Goal: Information Seeking & Learning: Learn about a topic

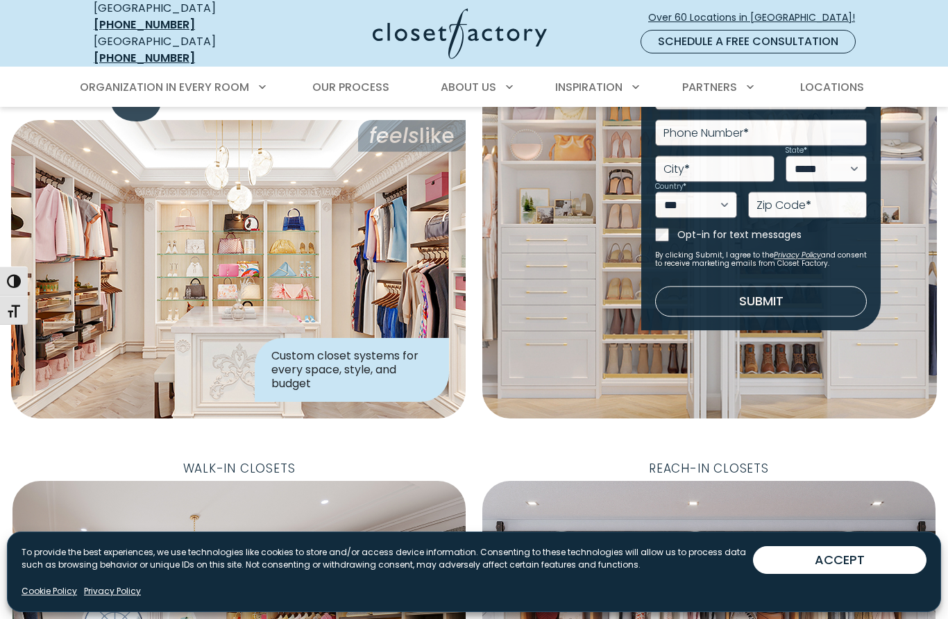
scroll to position [120, 0]
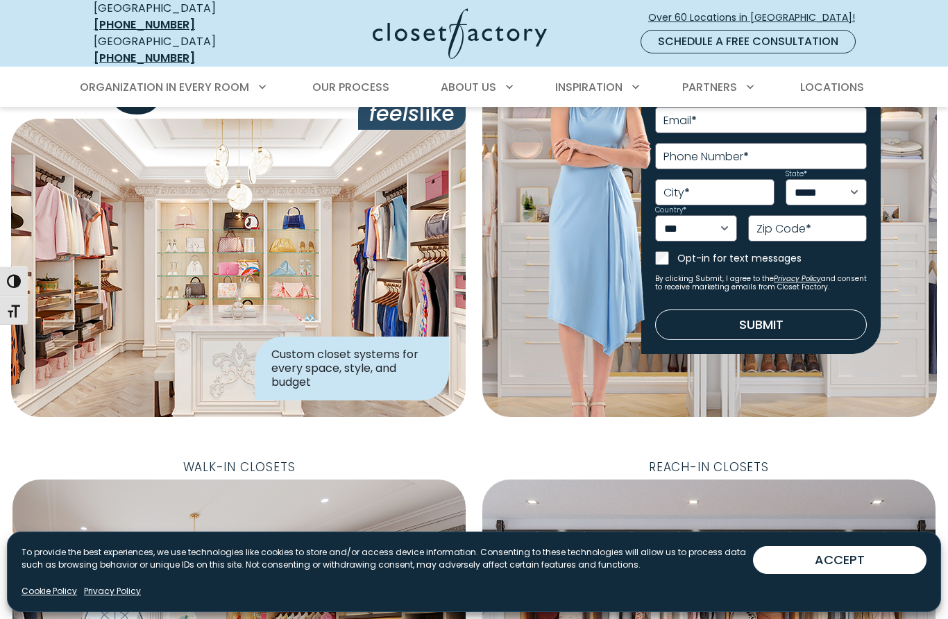
click at [73, 314] on img at bounding box center [238, 268] width 455 height 298
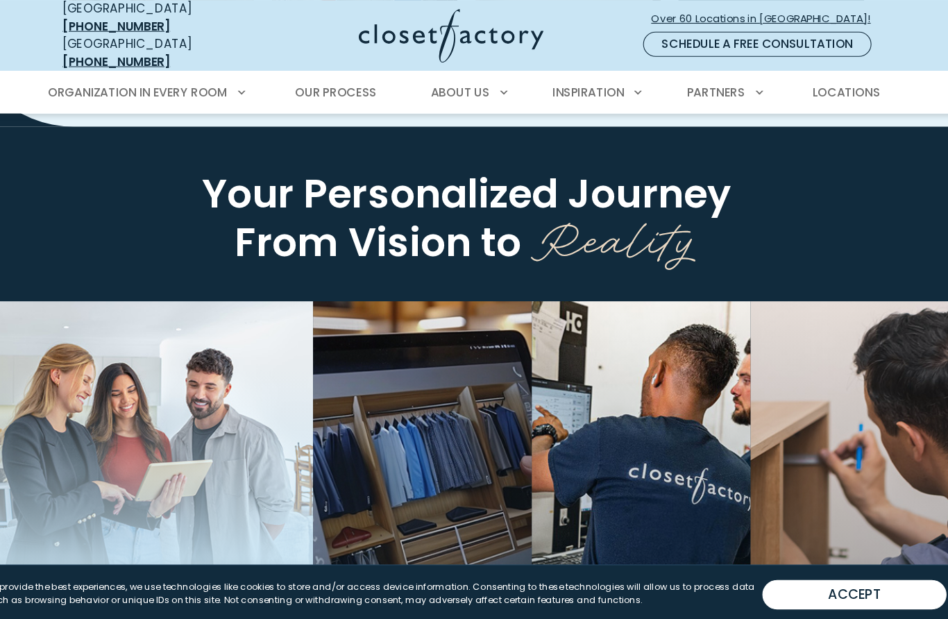
scroll to position [1844, 0]
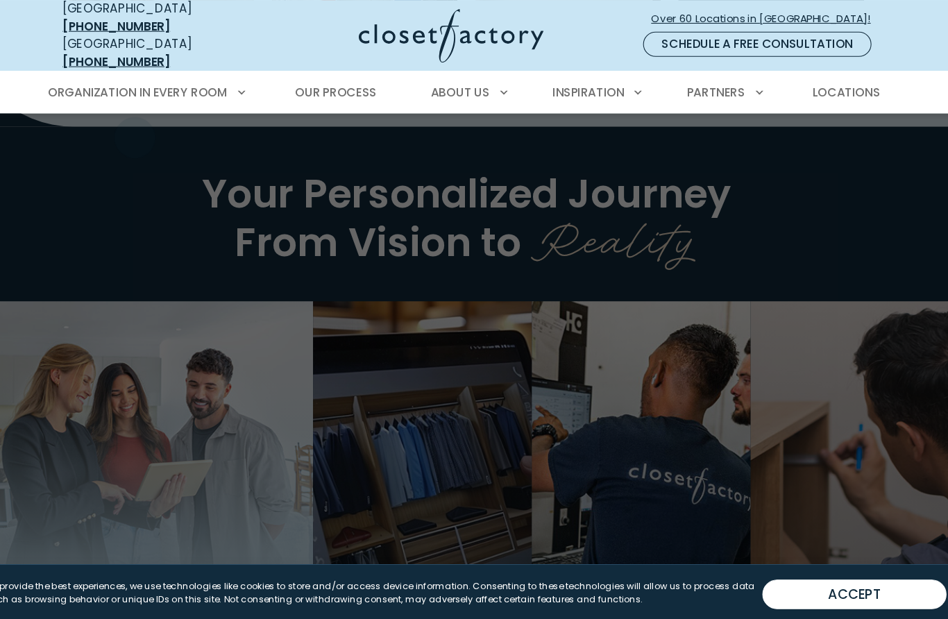
click at [156, 129] on span "Custom Closets" at bounding box center [154, 137] width 101 height 16
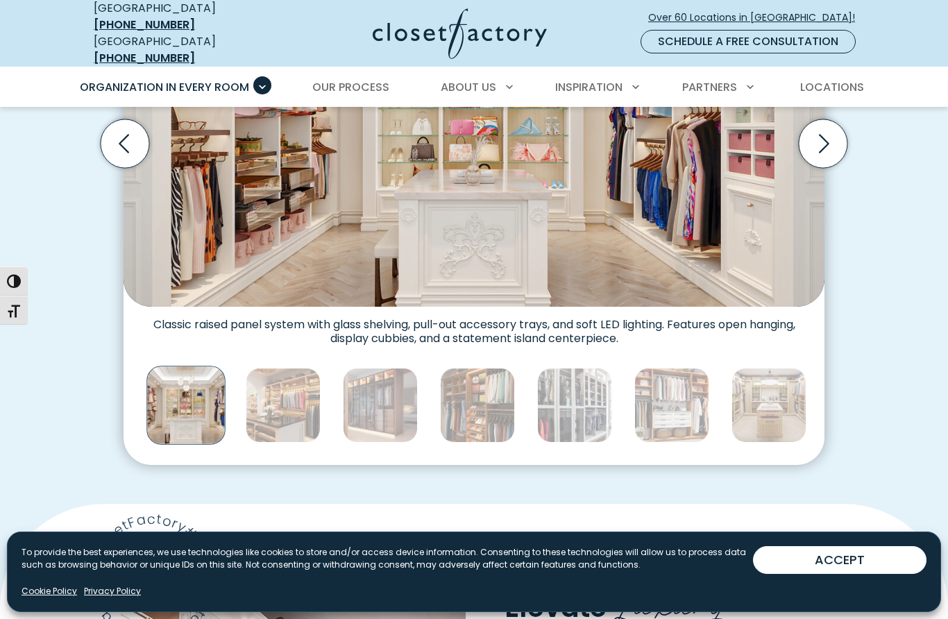
scroll to position [598, 0]
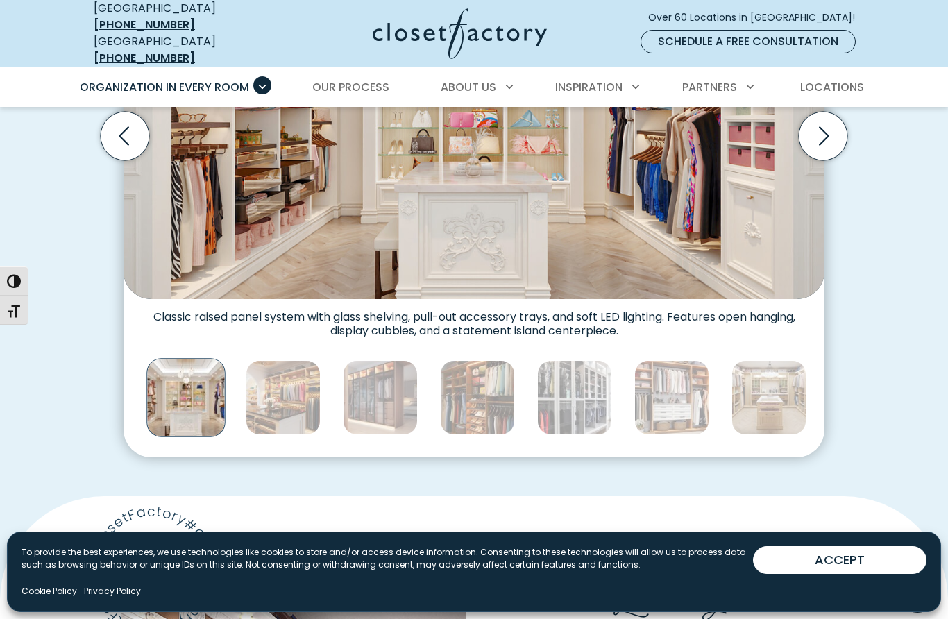
click at [198, 379] on img "Thumbnail Gallery" at bounding box center [185, 398] width 78 height 78
click at [208, 371] on img "Thumbnail Gallery" at bounding box center [185, 398] width 78 height 78
click at [269, 382] on img "Thumbnail Gallery" at bounding box center [281, 397] width 75 height 75
click at [301, 393] on img "Thumbnail Gallery" at bounding box center [283, 397] width 75 height 75
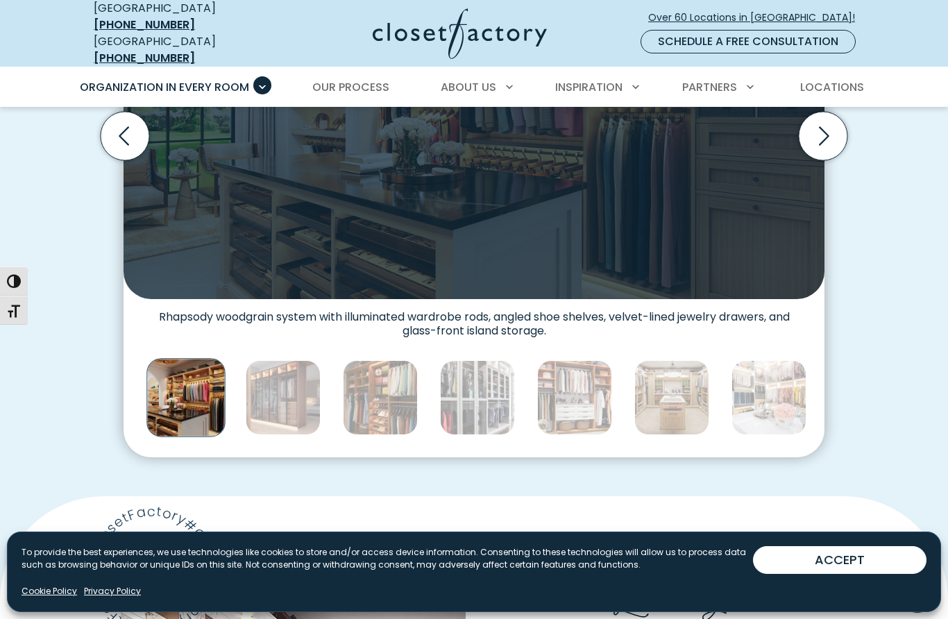
click at [287, 388] on img "Thumbnail Gallery" at bounding box center [283, 397] width 75 height 75
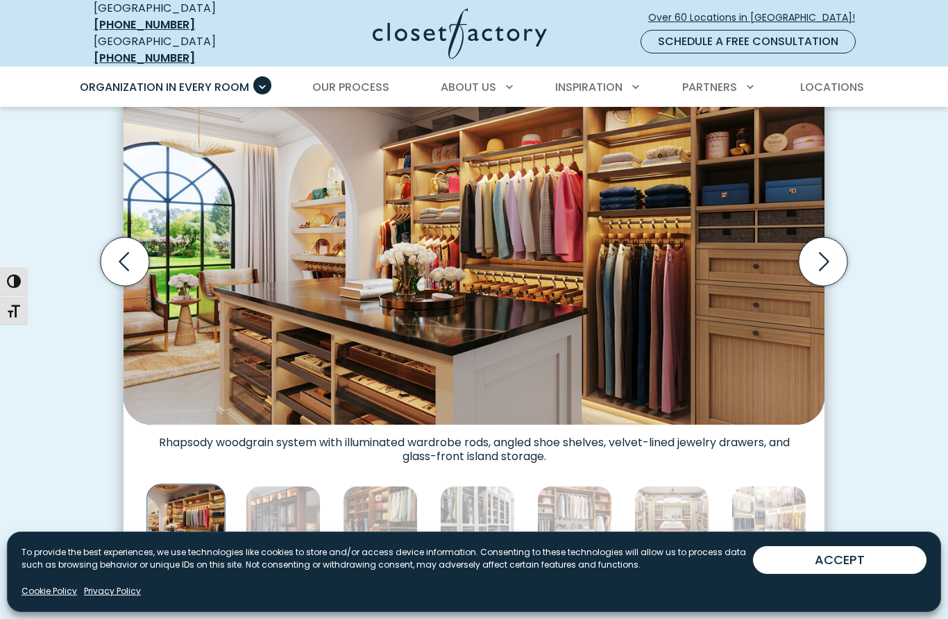
scroll to position [478, 0]
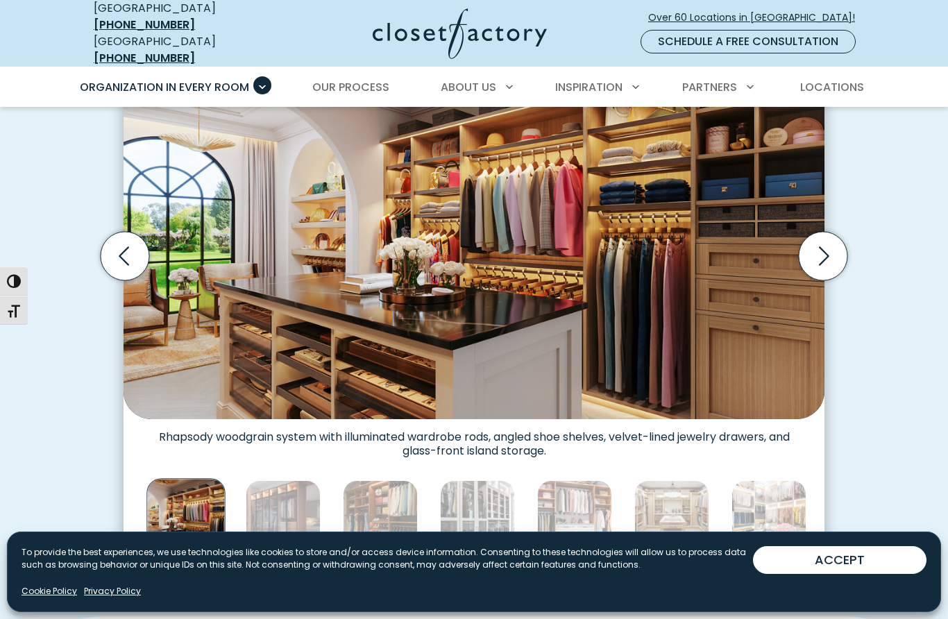
click at [536, 287] on img "Thumbnail Gallery" at bounding box center [474, 236] width 701 height 365
click at [392, 482] on img "Thumbnail Gallery" at bounding box center [380, 517] width 75 height 75
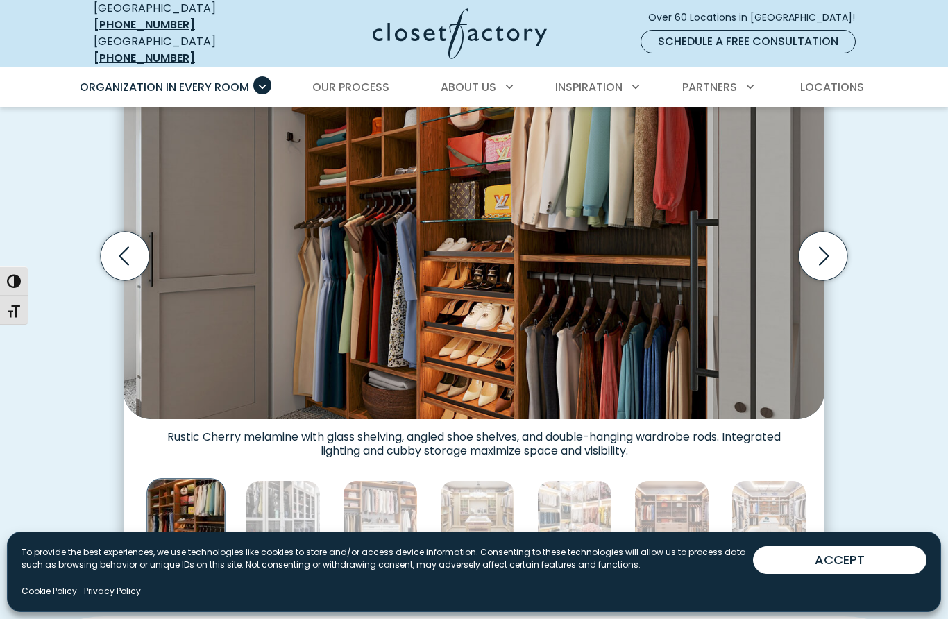
click at [572, 499] on img "Thumbnail Gallery" at bounding box center [574, 517] width 75 height 75
click at [669, 484] on img "Thumbnail Gallery" at bounding box center [671, 517] width 75 height 75
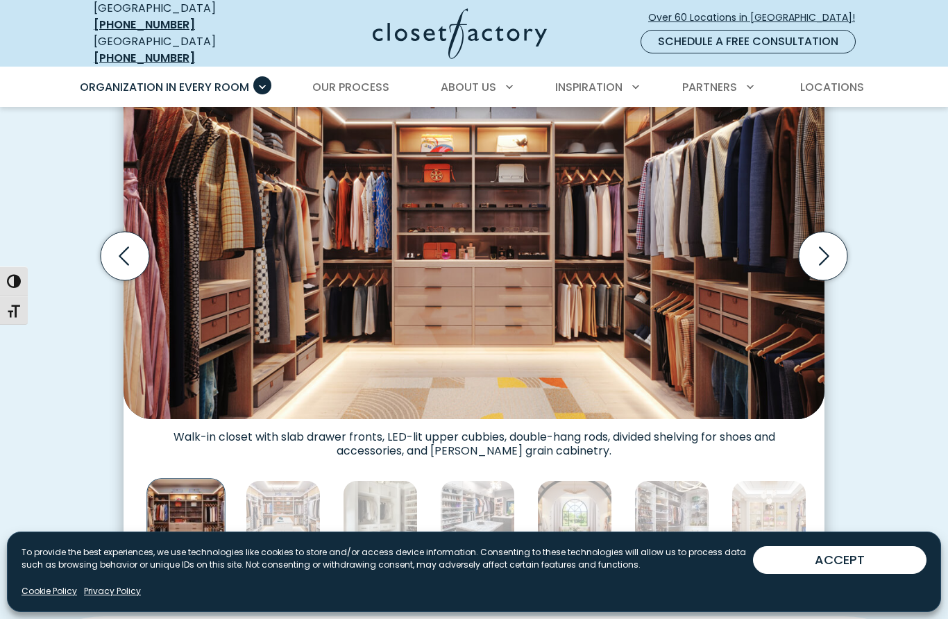
click at [224, 493] on img "Thumbnail Gallery" at bounding box center [185, 518] width 78 height 78
click at [210, 507] on img "Thumbnail Gallery" at bounding box center [185, 518] width 78 height 78
click at [213, 490] on img "Thumbnail Gallery" at bounding box center [185, 518] width 78 height 78
click at [207, 501] on img "Thumbnail Gallery" at bounding box center [185, 518] width 78 height 78
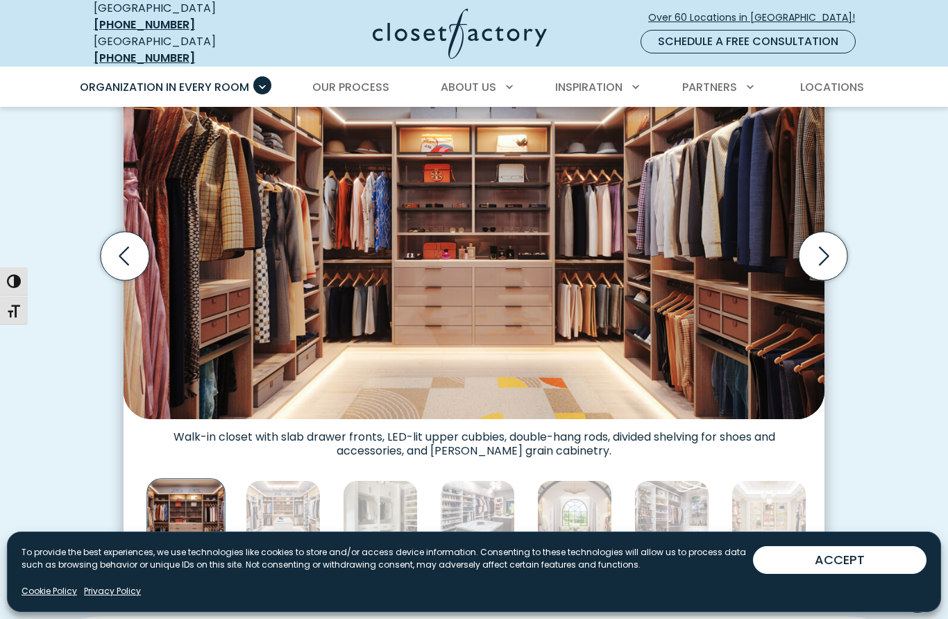
scroll to position [475, 0]
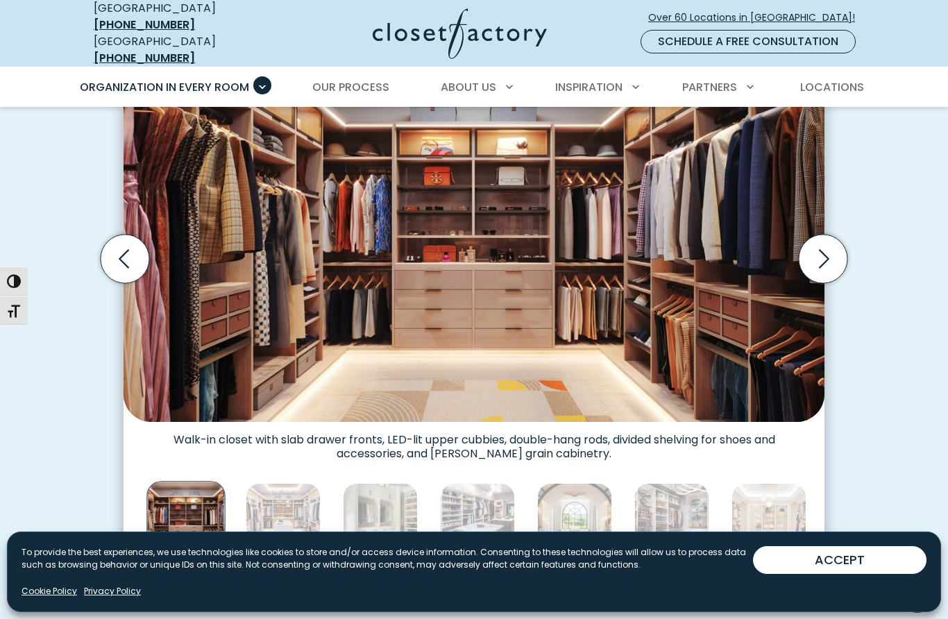
click at [294, 494] on img "Thumbnail Gallery" at bounding box center [283, 520] width 75 height 75
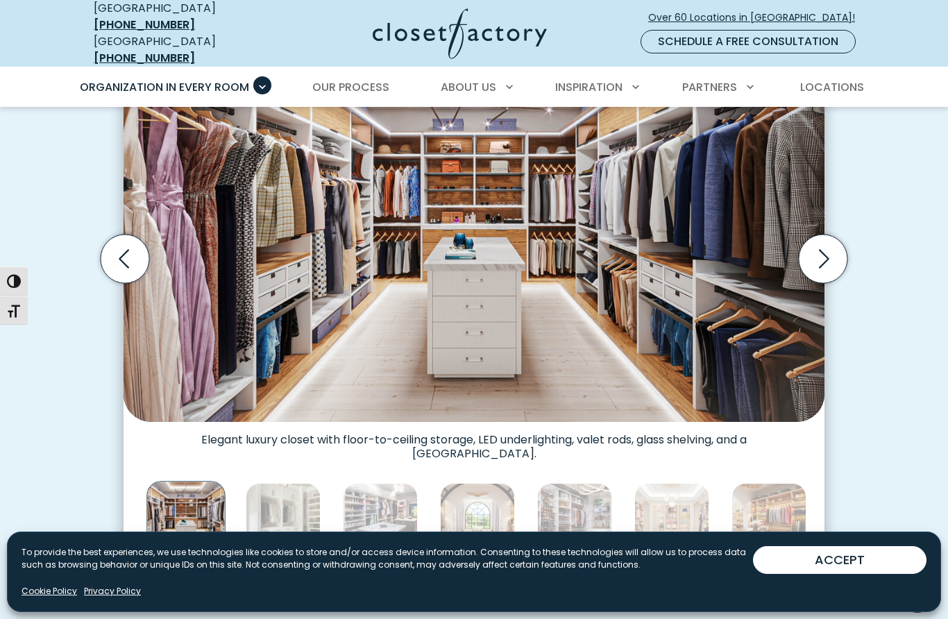
click at [928, 412] on div "Custom Closets for Every Space, Style and Budget Custom walk-in closet with gla…" at bounding box center [474, 272] width 948 height 696
click at [927, 412] on div "Custom Closets for Every Space, Style and Budget Custom walk-in closet with gla…" at bounding box center [474, 272] width 948 height 696
click at [474, 498] on img "Thumbnail Gallery" at bounding box center [477, 520] width 75 height 75
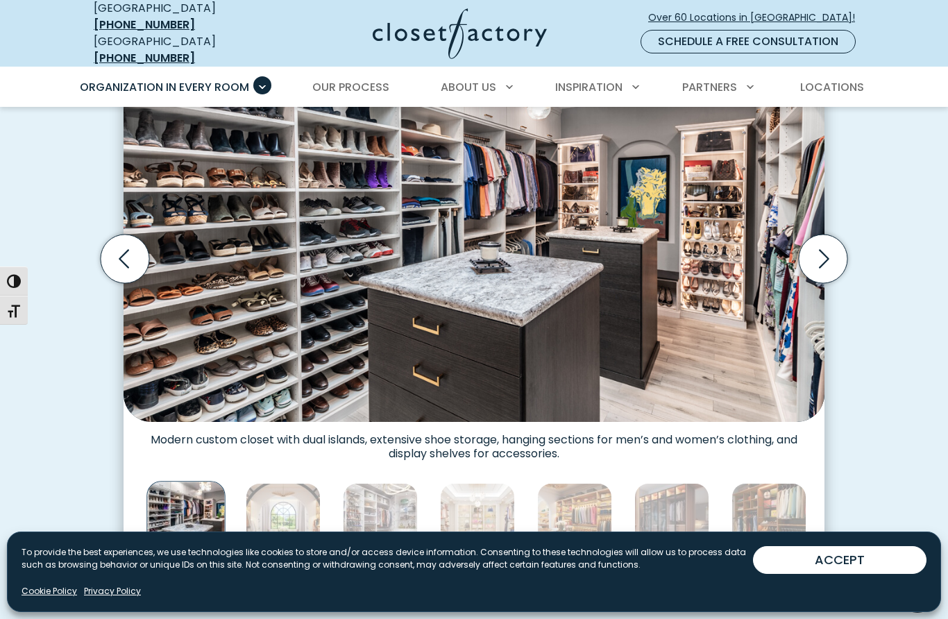
click at [665, 352] on img "Thumbnail Gallery" at bounding box center [474, 239] width 701 height 365
click at [403, 500] on img "Thumbnail Gallery" at bounding box center [380, 520] width 75 height 75
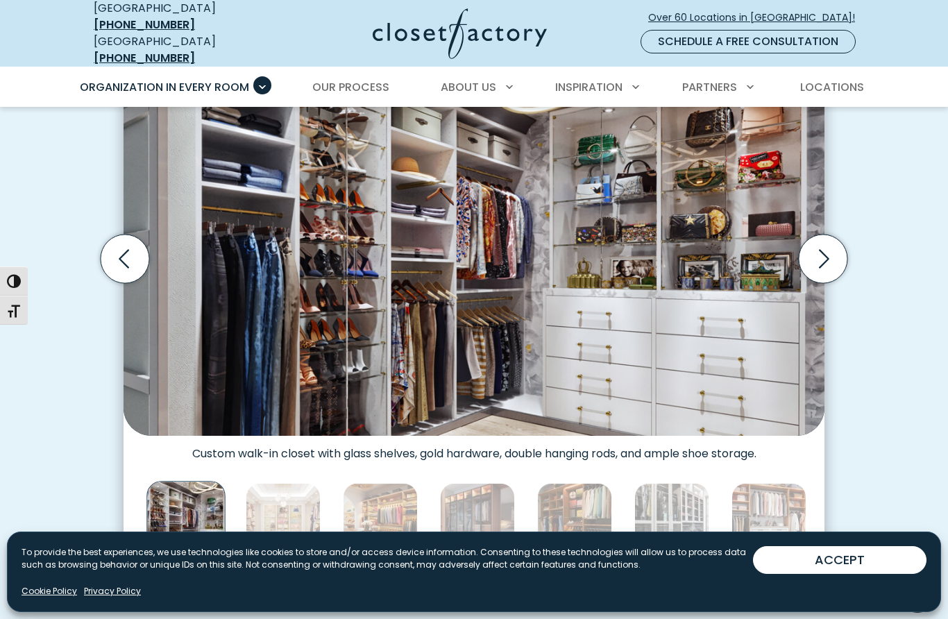
click at [498, 496] on img "Thumbnail Gallery" at bounding box center [477, 520] width 75 height 75
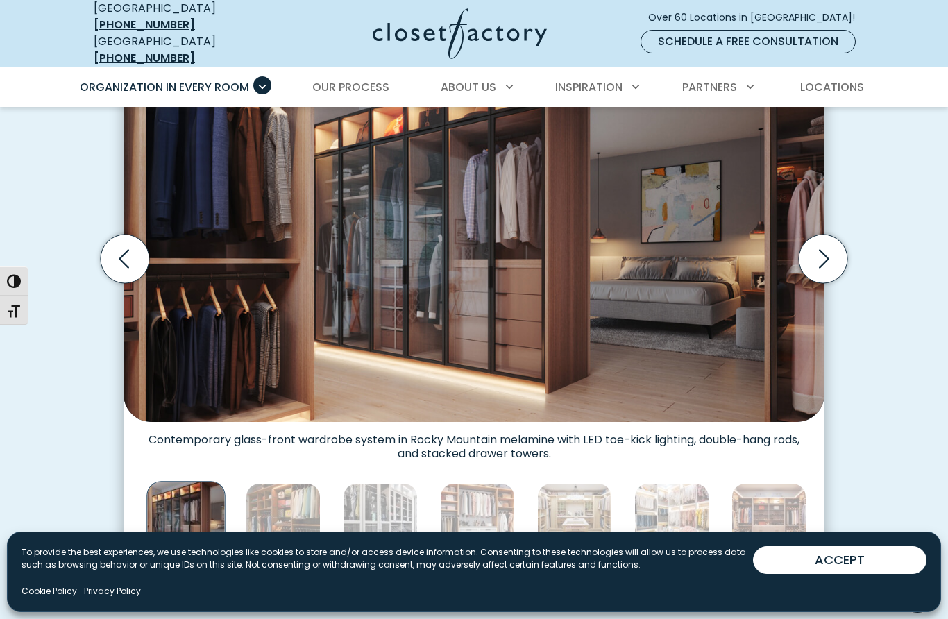
click at [644, 461] on div "Thumbnail Gallery" at bounding box center [474, 520] width 701 height 119
click at [678, 494] on img "Thumbnail Gallery" at bounding box center [671, 520] width 75 height 75
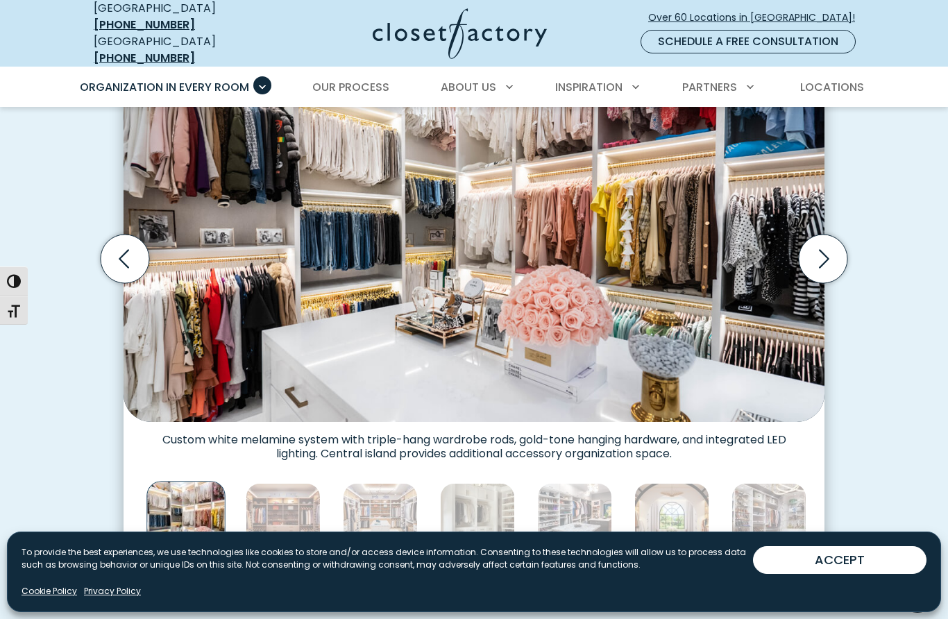
click at [699, 493] on img "Thumbnail Gallery" at bounding box center [671, 520] width 75 height 75
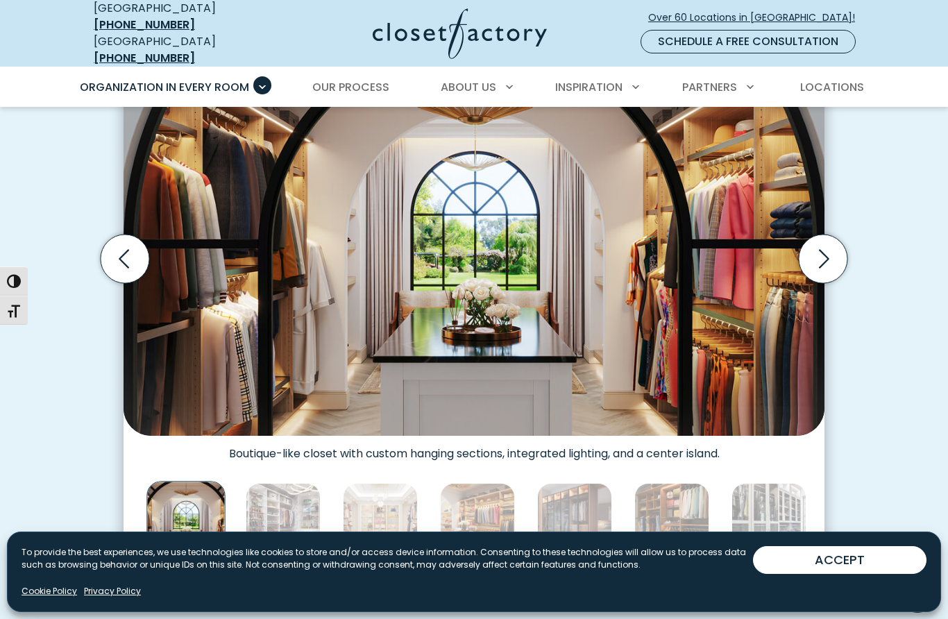
click at [783, 537] on img "Thumbnail Gallery" at bounding box center [769, 520] width 75 height 75
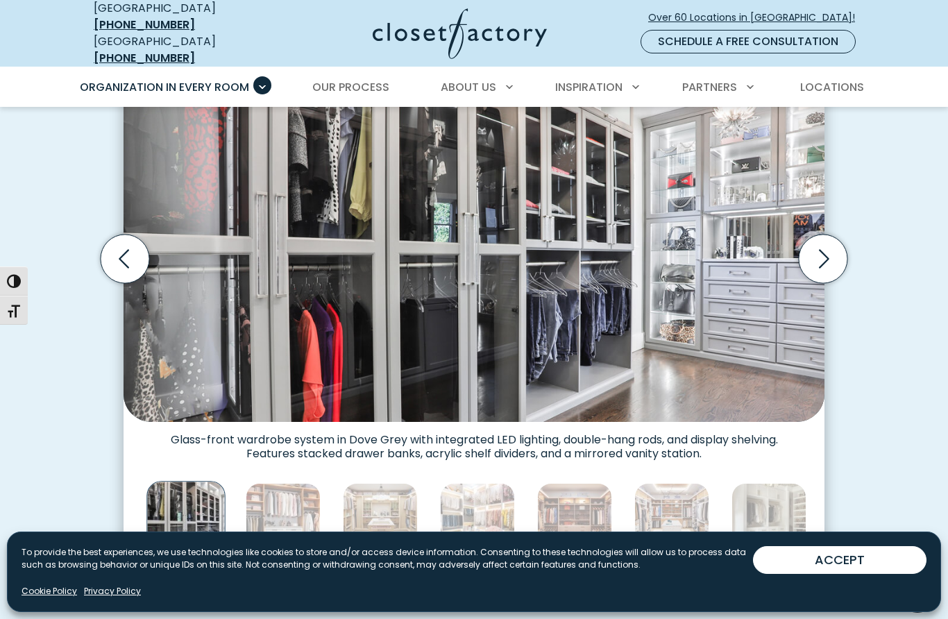
click at [899, 297] on div "Custom Closets for Every Space, Style and Budget Custom walk-in closet with gla…" at bounding box center [474, 272] width 948 height 696
click at [900, 298] on div "Custom Closets for Every Space, Style and Budget Custom walk-in closet with gla…" at bounding box center [474, 272] width 948 height 696
click at [924, 591] on div "Manage Consent To provide the best experiences, we use technologies like cookie…" at bounding box center [474, 572] width 934 height 81
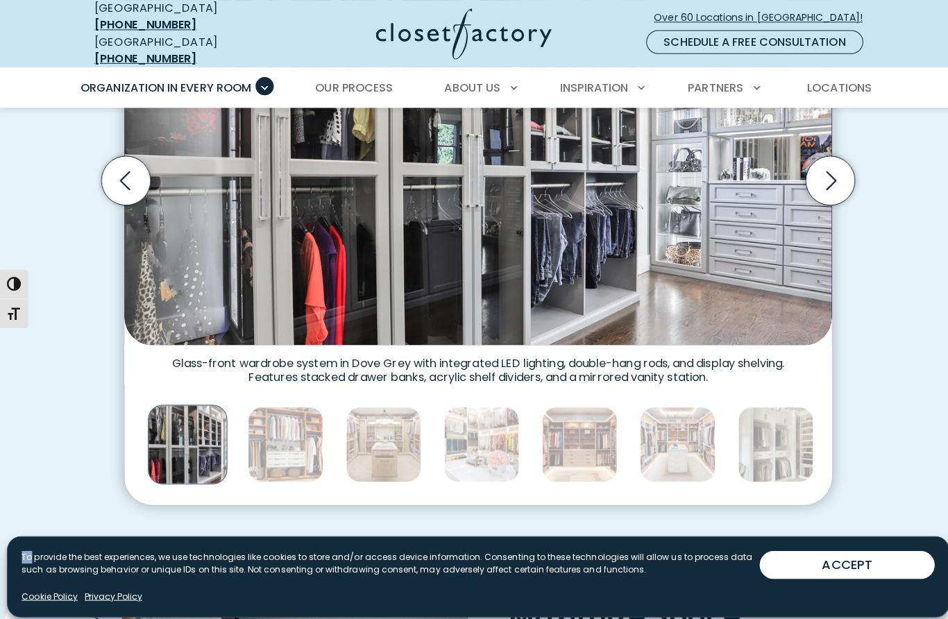
scroll to position [554, 0]
click at [701, 417] on img "Thumbnail Gallery" at bounding box center [671, 441] width 75 height 75
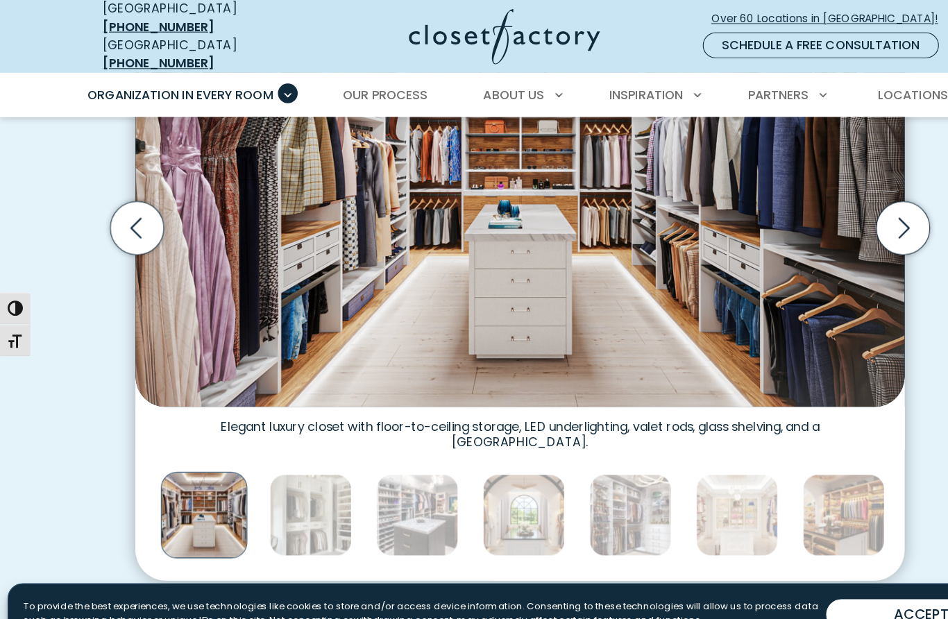
scroll to position [548, 0]
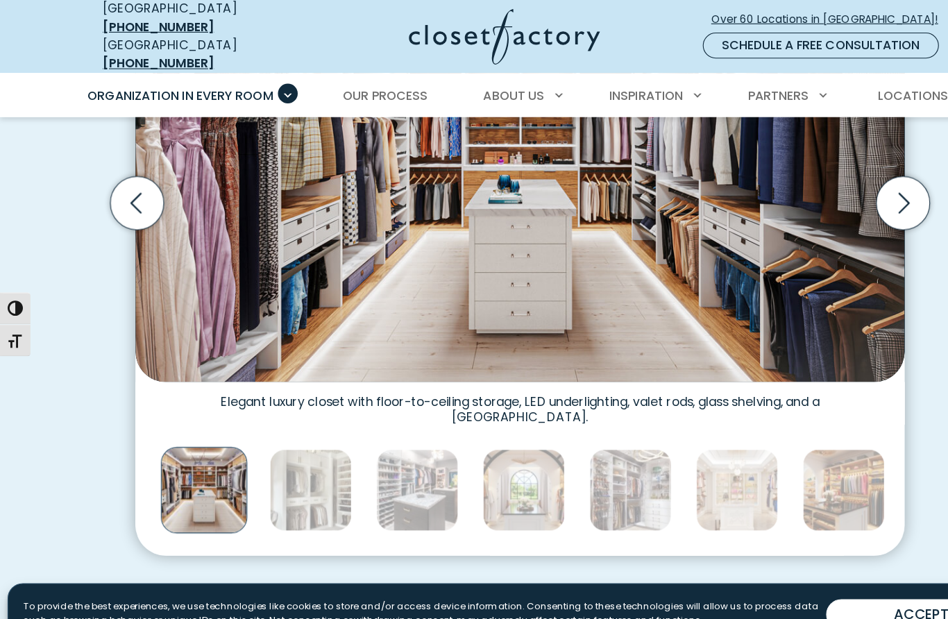
click at [657, 361] on figcaption "Elegant luxury closet with floor-to-ceiling storage, LED underlighting, valet r…" at bounding box center [474, 367] width 701 height 39
click at [678, 419] on img "Thumbnail Gallery" at bounding box center [671, 447] width 75 height 75
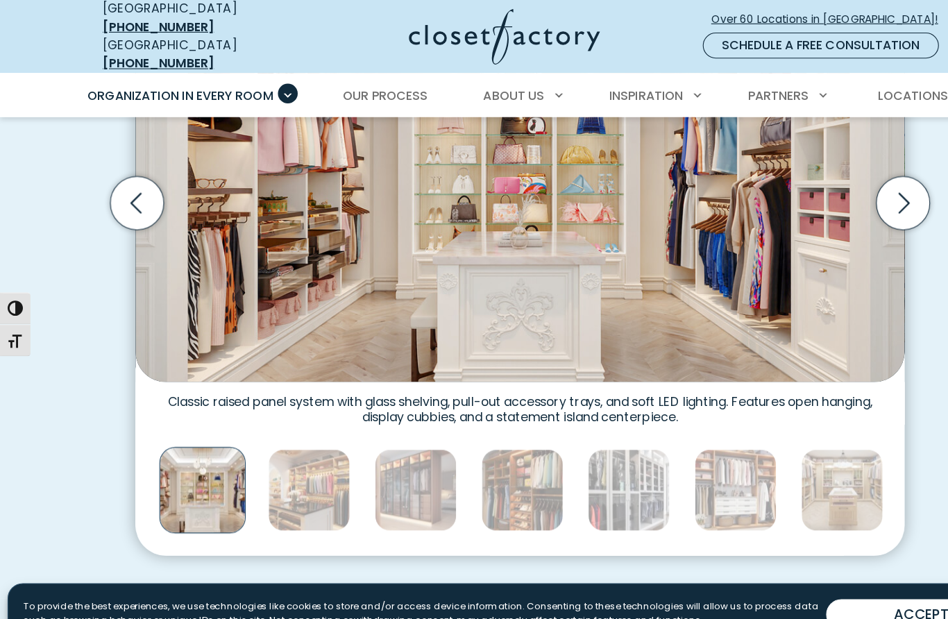
click at [704, 424] on img "Thumbnail Gallery" at bounding box center [670, 447] width 75 height 75
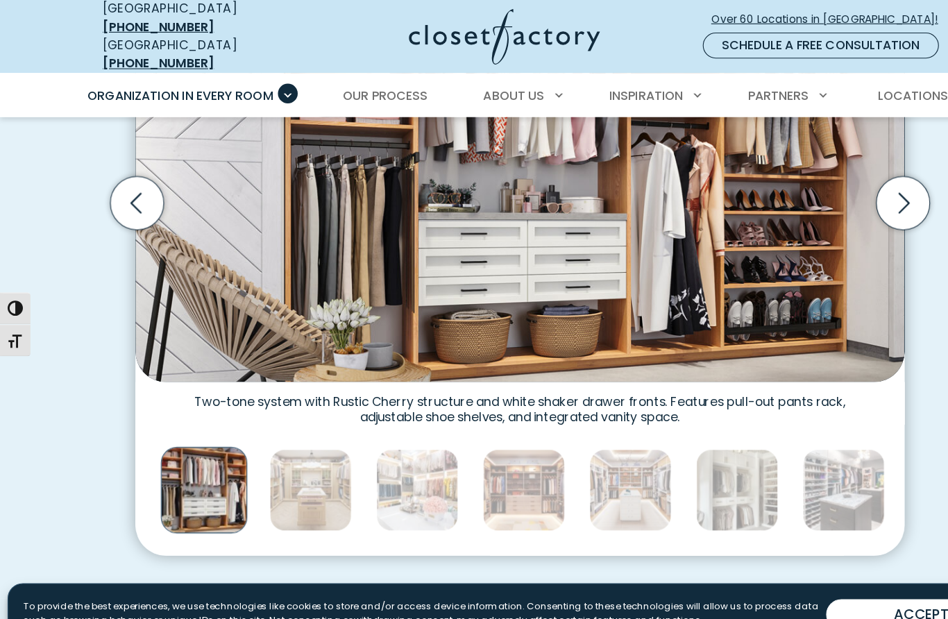
click at [771, 422] on img "Thumbnail Gallery" at bounding box center [769, 447] width 75 height 75
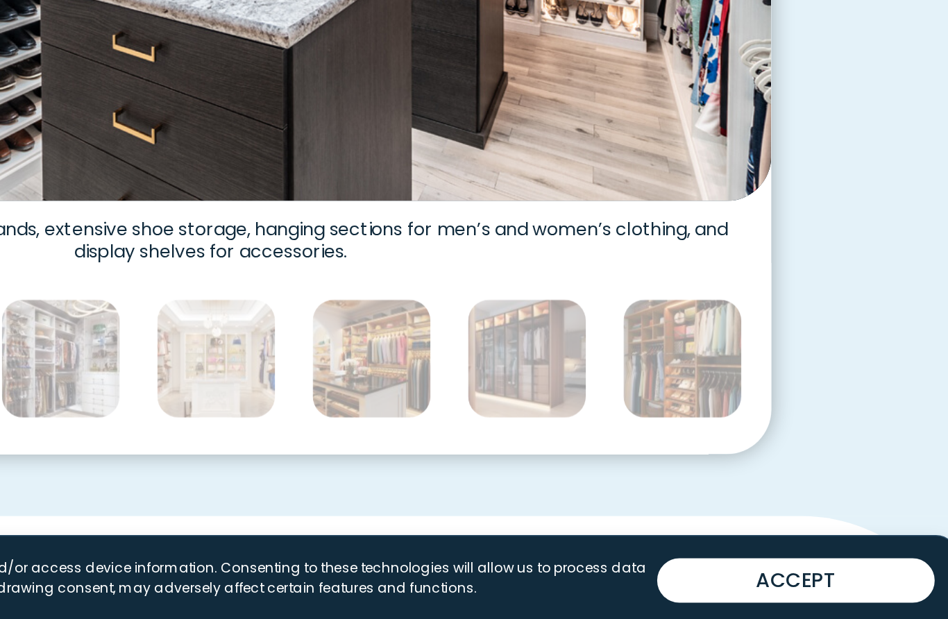
scroll to position [573, 0]
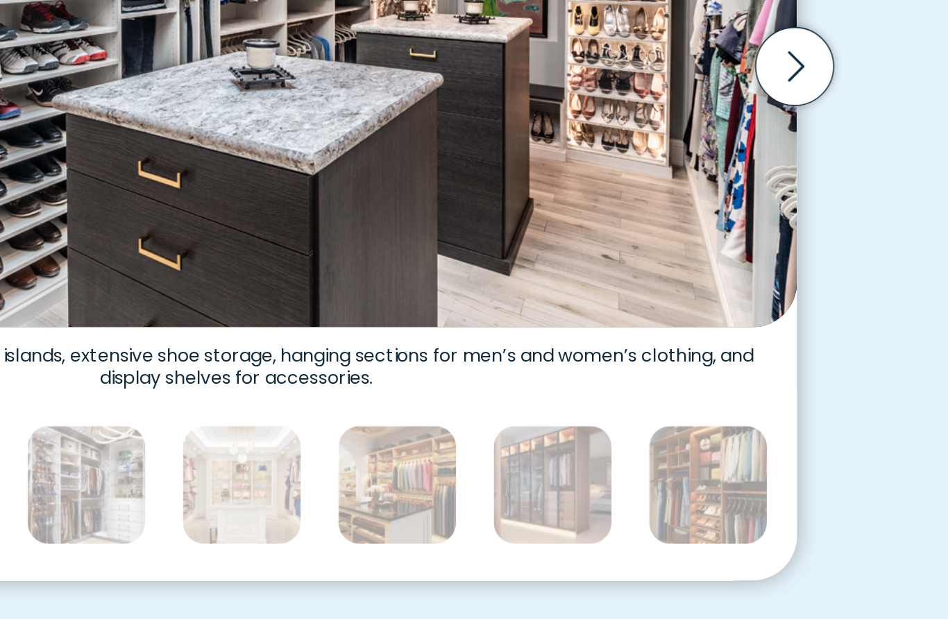
click at [634, 385] on img "Thumbnail Gallery" at bounding box center [671, 422] width 75 height 75
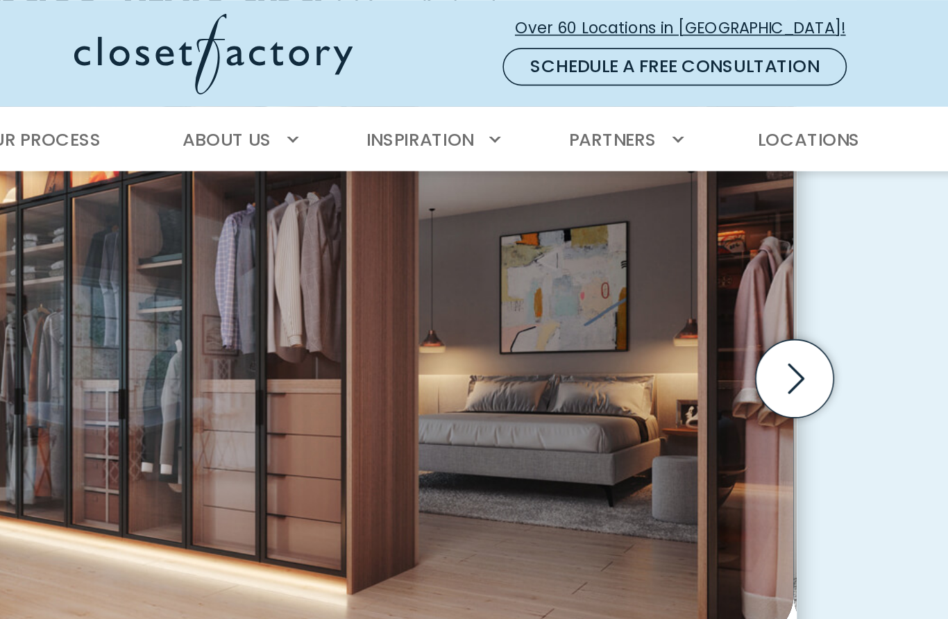
scroll to position [496, 0]
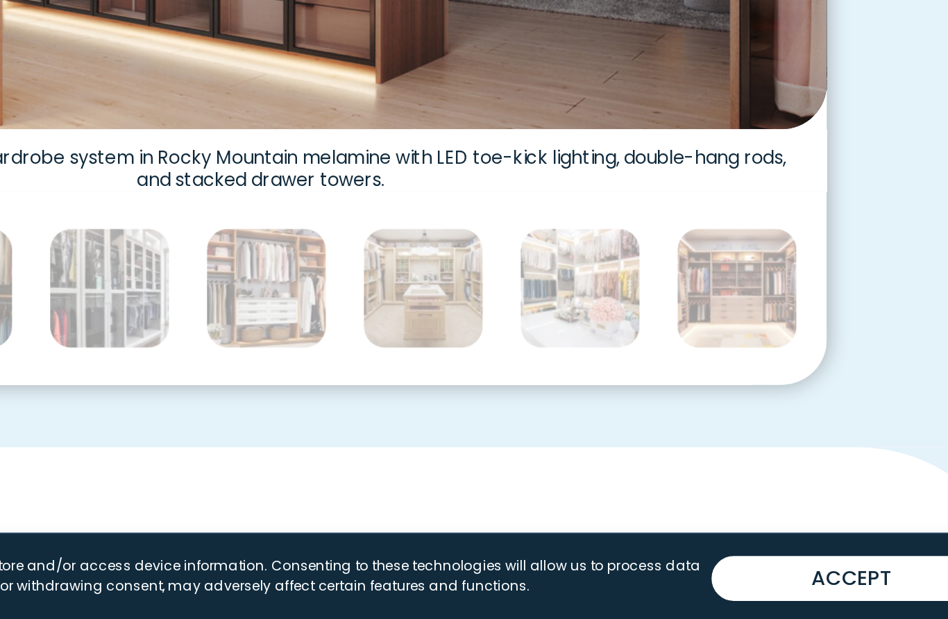
click at [732, 343] on img "Thumbnail Gallery" at bounding box center [769, 380] width 75 height 75
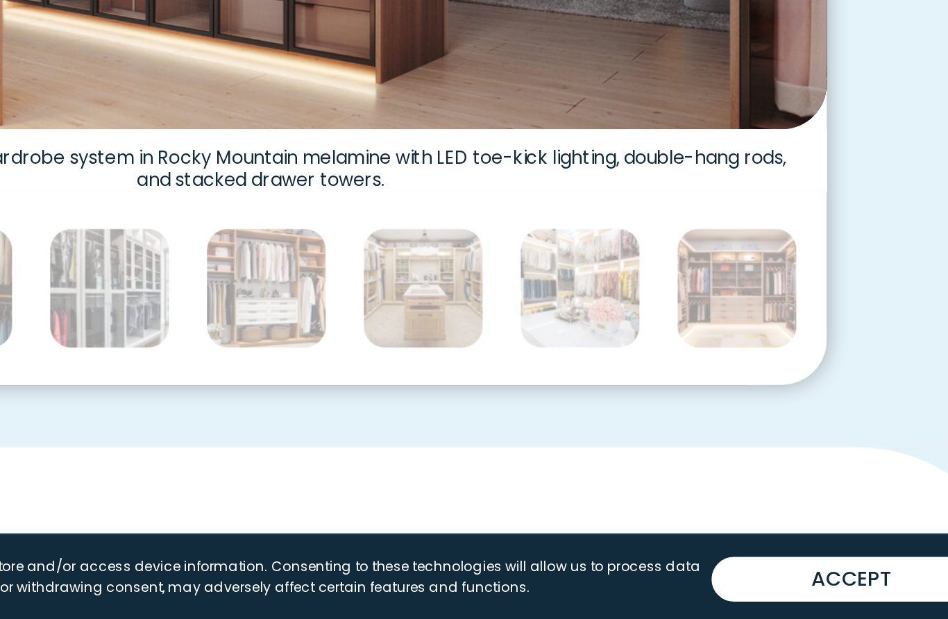
click at [537, 342] on img "Thumbnail Gallery" at bounding box center [574, 379] width 75 height 75
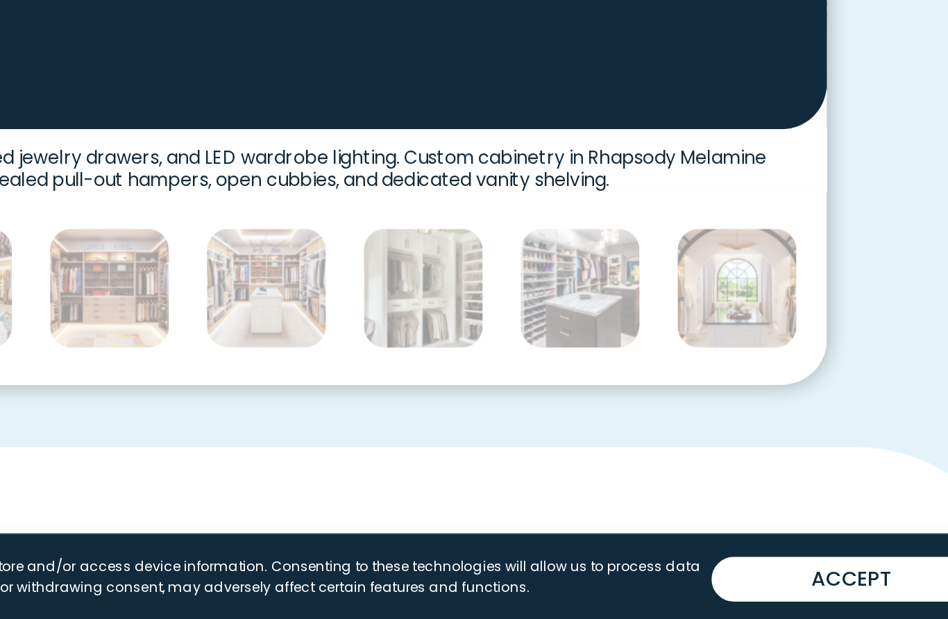
click at [343, 342] on img "Thumbnail Gallery" at bounding box center [380, 379] width 75 height 75
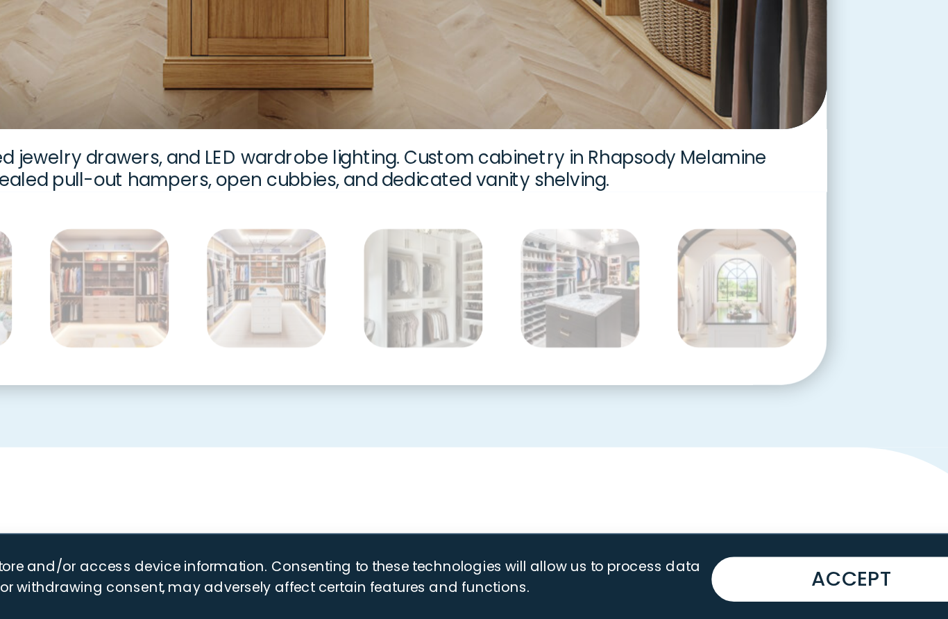
click at [537, 342] on img "Thumbnail Gallery" at bounding box center [574, 379] width 75 height 75
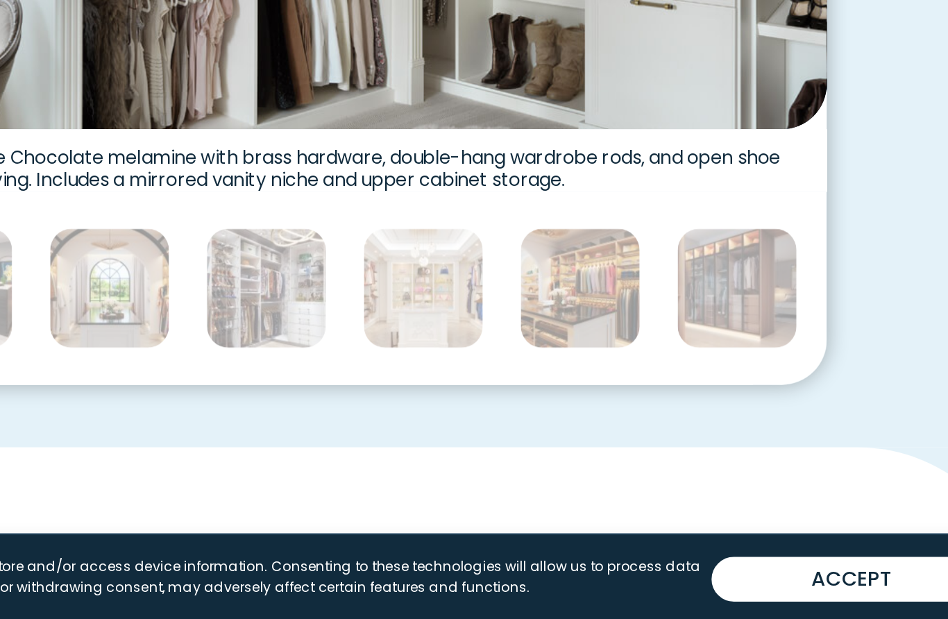
scroll to position [615, 0]
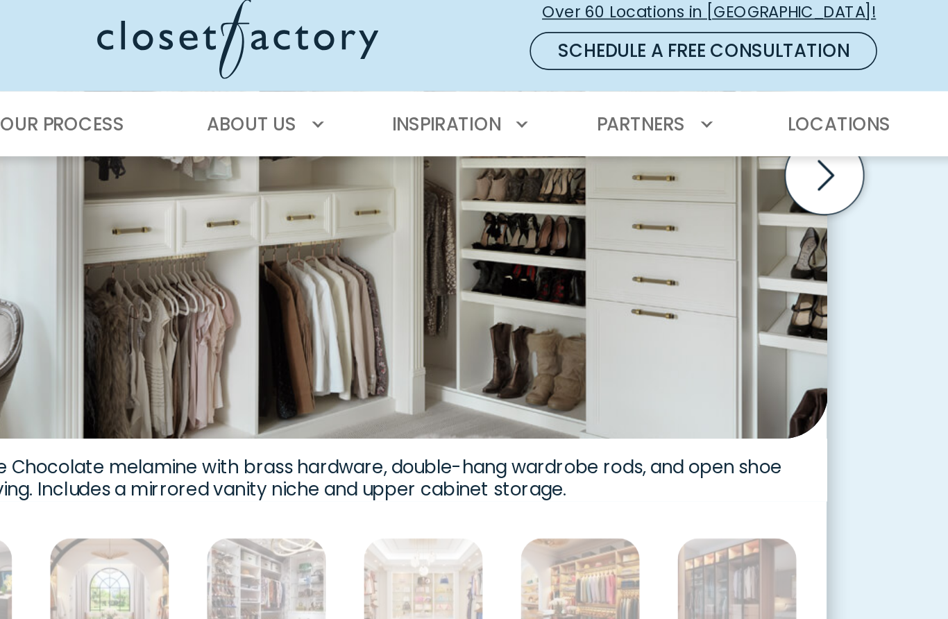
click at [334, 282] on figcaption "Raised panel drawers in White Chocolate melamine with brass hardware, double-ha…" at bounding box center [474, 301] width 701 height 39
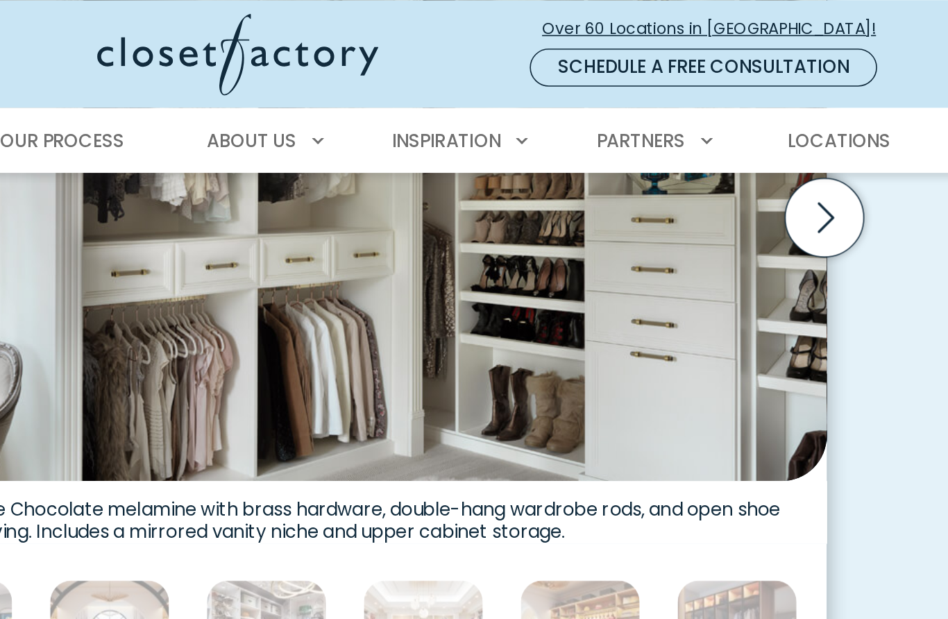
scroll to position [598, 0]
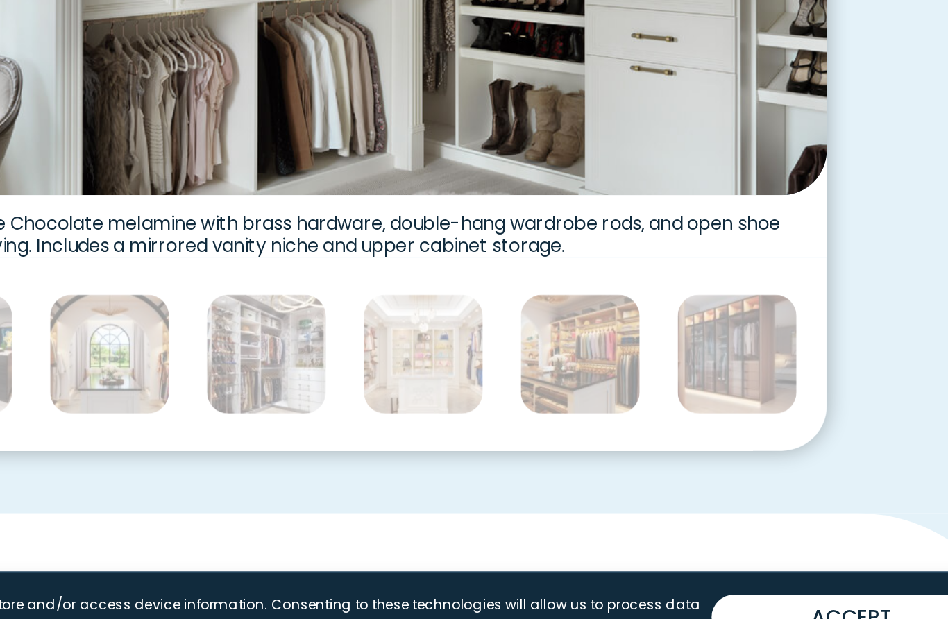
click at [732, 360] on img "Thumbnail Gallery" at bounding box center [769, 397] width 75 height 75
click at [537, 360] on img "Thumbnail Gallery" at bounding box center [574, 397] width 75 height 75
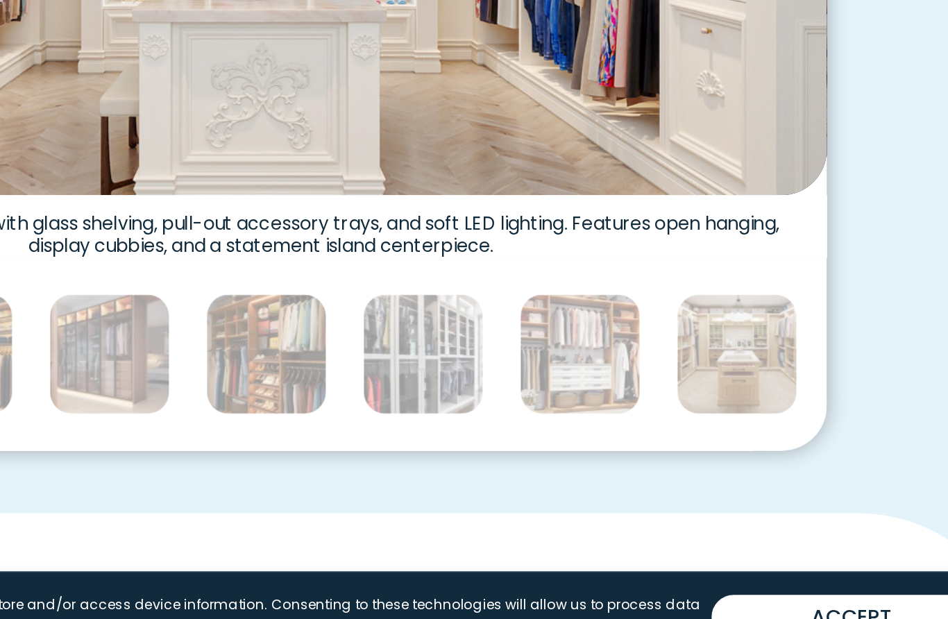
click at [440, 360] on img "Thumbnail Gallery" at bounding box center [477, 397] width 75 height 75
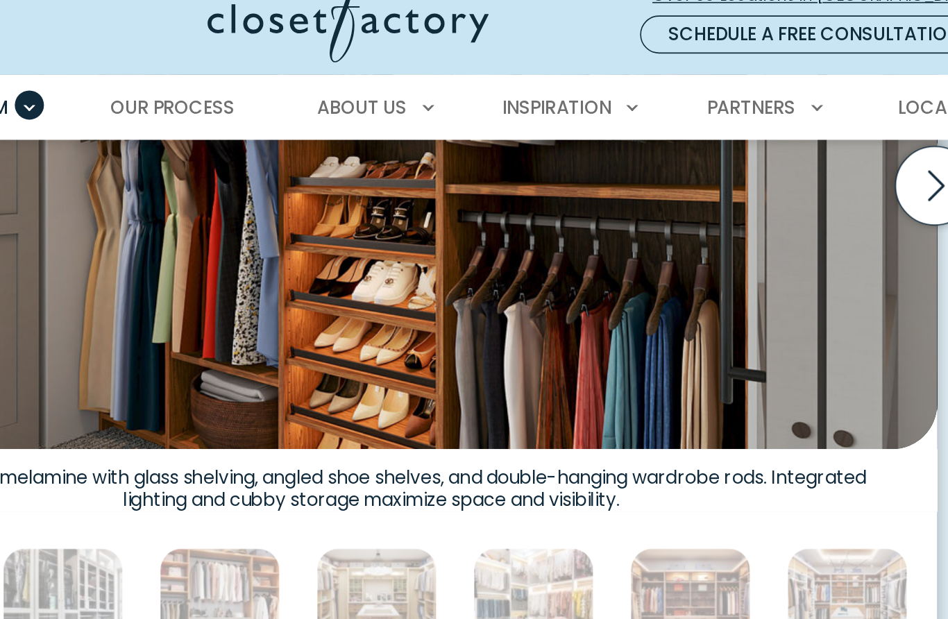
click at [424, 151] on img "Thumbnail Gallery" at bounding box center [474, 115] width 701 height 365
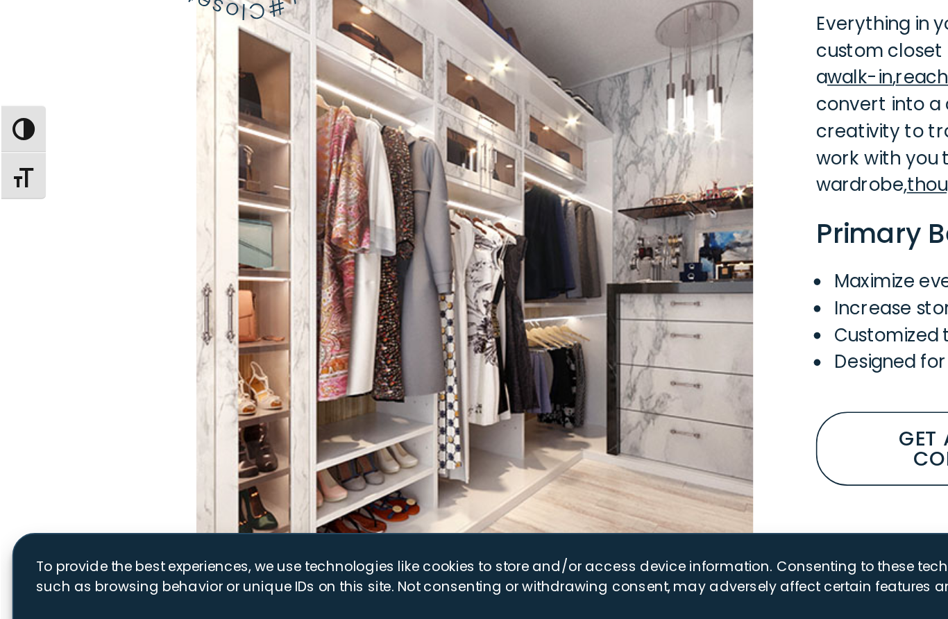
scroll to position [1023, 0]
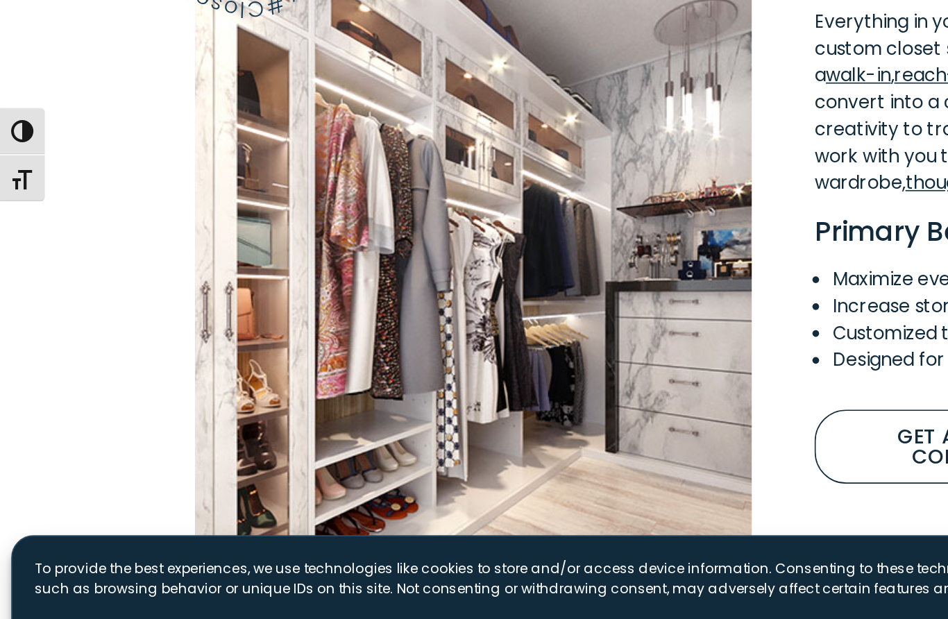
click at [19, 274] on span "button" at bounding box center [14, 281] width 14 height 14
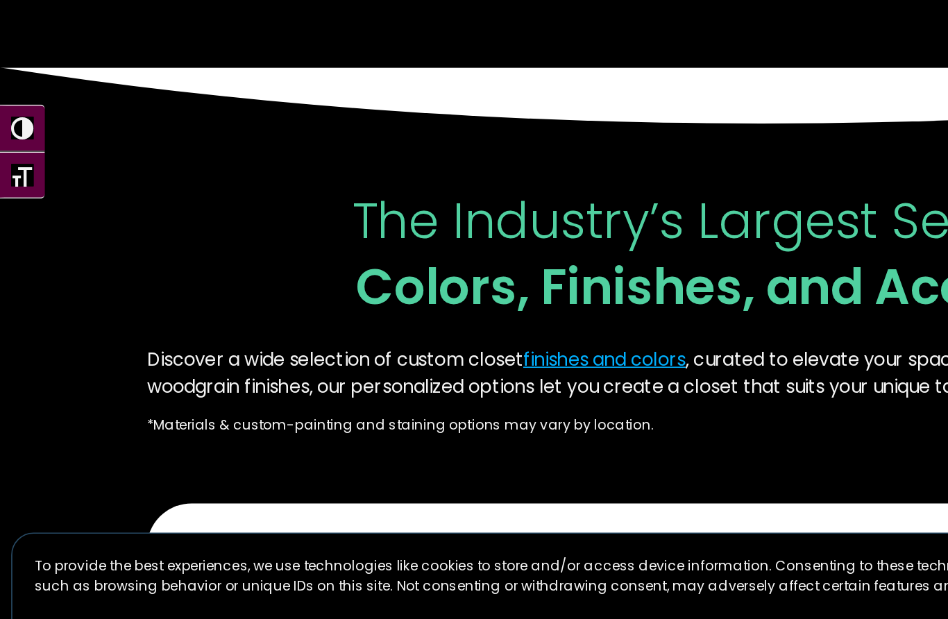
scroll to position [1449, 0]
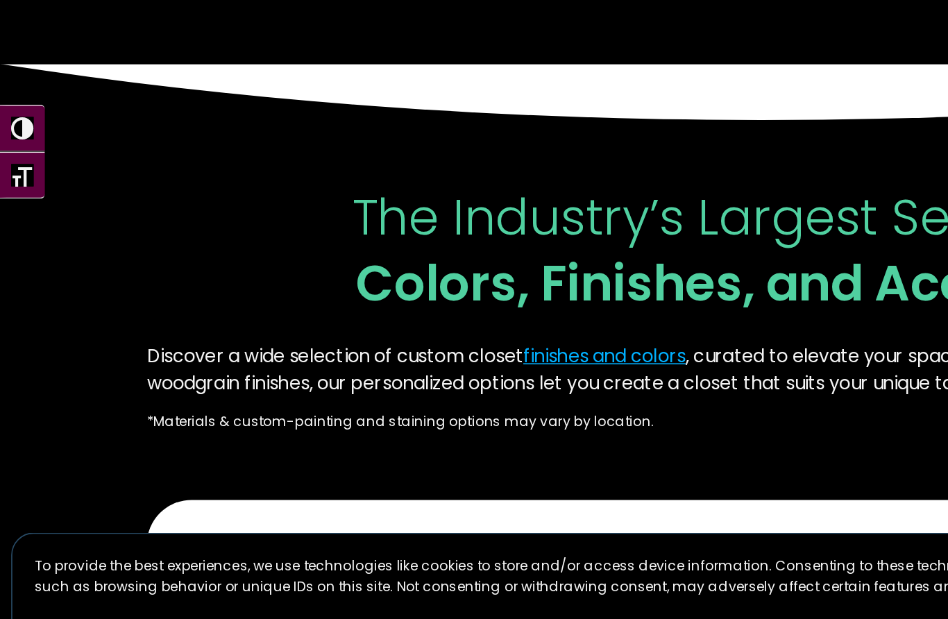
click at [518, 315] on span "The Industry’s Largest Selection of" at bounding box center [475, 336] width 512 height 42
click at [555, 356] on span "Colors, Finishes, and Accessories" at bounding box center [474, 377] width 507 height 42
click at [527, 356] on span "Colors, Finishes, and Accessories" at bounding box center [474, 377] width 507 height 42
click at [413, 414] on link "finishes and colors" at bounding box center [374, 422] width 101 height 16
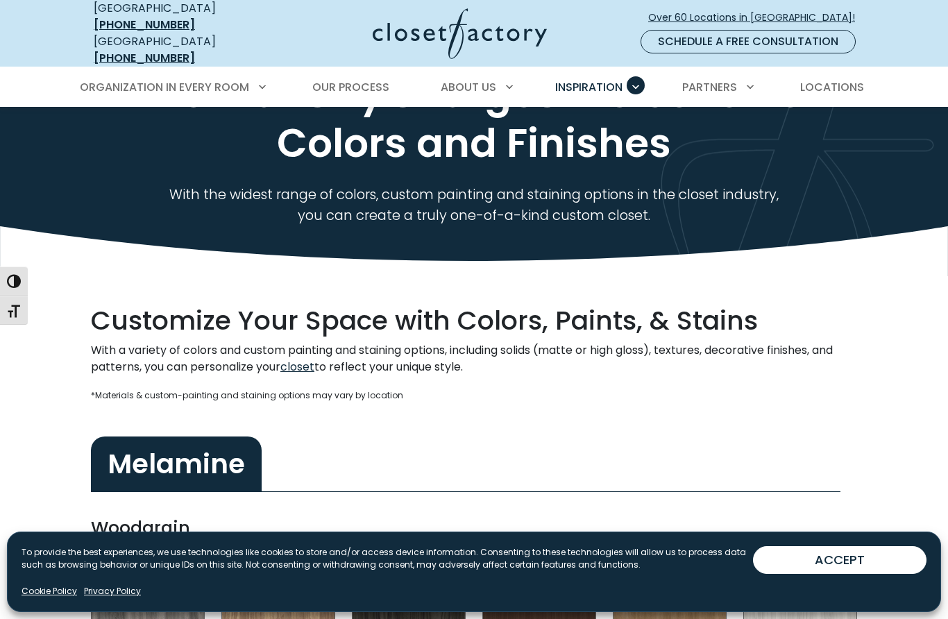
click at [673, 221] on div "The Industry's Largest Selection of Colors and Finishes With the widest range o…" at bounding box center [474, 141] width 948 height 226
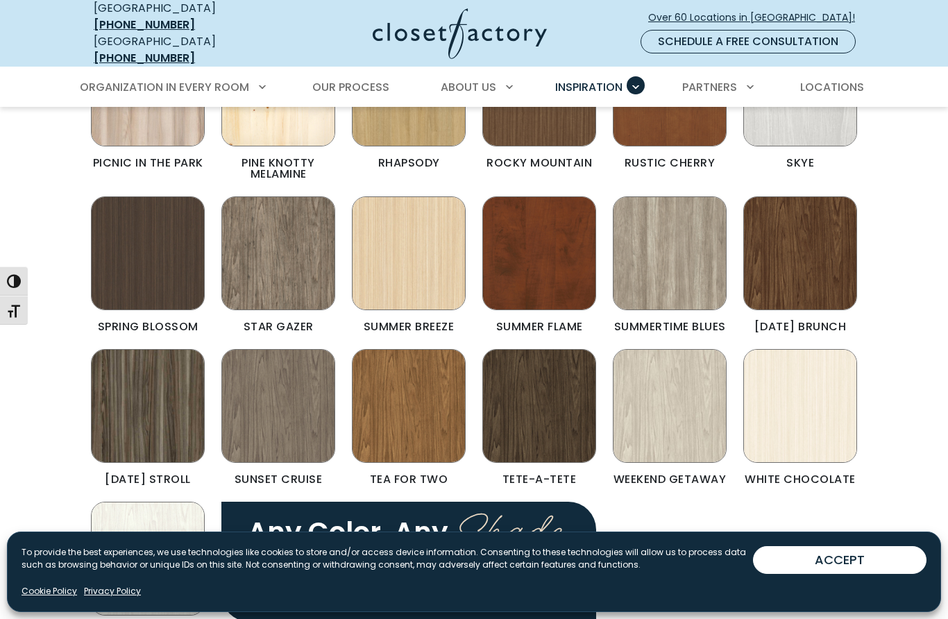
scroll to position [923, 0]
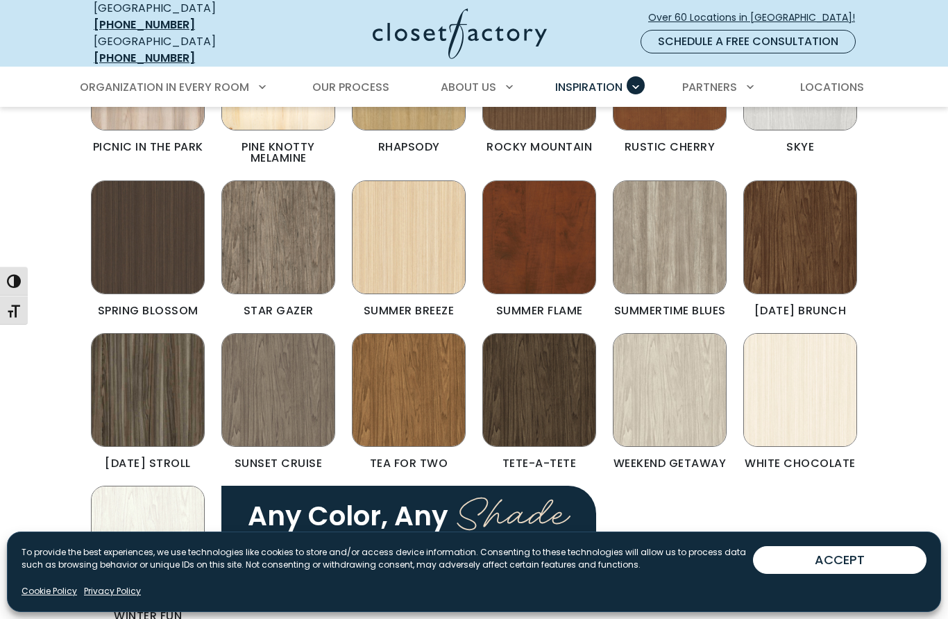
click at [848, 475] on div "Afternoon Nap Apres Ski Black Tie Dark Chocolate Fashionista First Dance Golden…" at bounding box center [474, 174] width 783 height 927
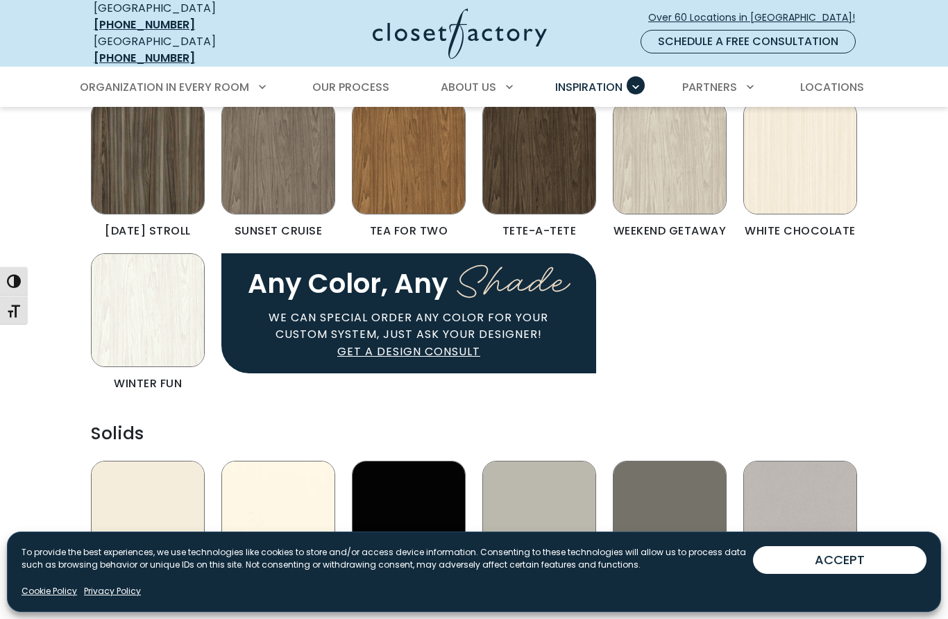
scroll to position [1161, 0]
